Goal: Task Accomplishment & Management: Manage account settings

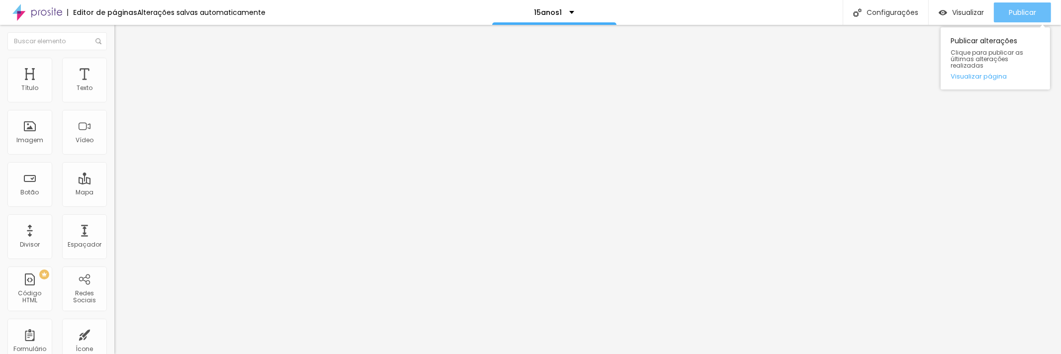
click at [1017, 7] on font "Publicar" at bounding box center [1022, 12] width 27 height 10
click at [1014, 12] on font "Publicar" at bounding box center [1022, 12] width 27 height 10
click at [1032, 8] on font "Publicar" at bounding box center [1022, 12] width 27 height 10
click at [1028, 16] on font "Publicar" at bounding box center [1022, 12] width 27 height 10
